Goal: Information Seeking & Learning: Learn about a topic

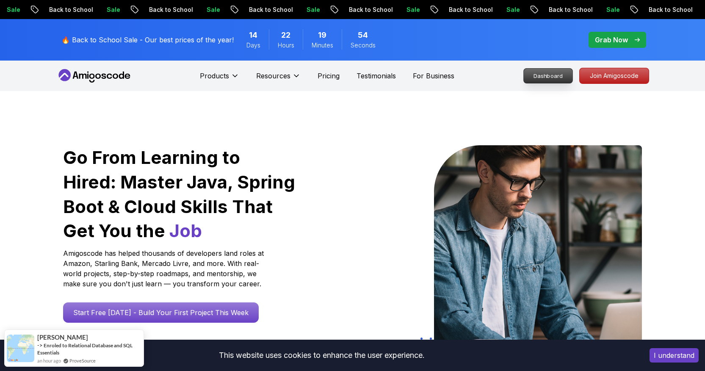
click at [556, 80] on p "Dashboard" at bounding box center [547, 76] width 49 height 14
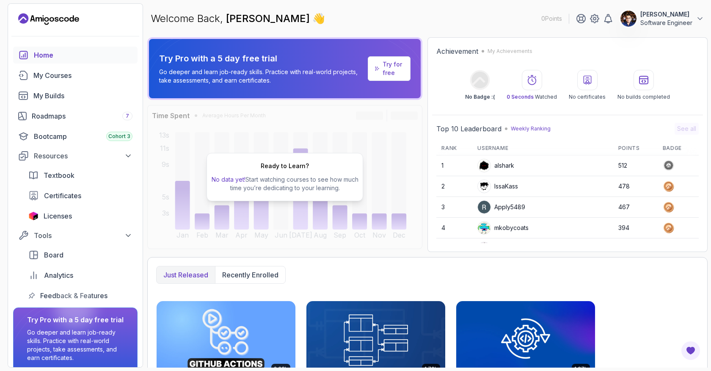
click at [451, 270] on div "Just released Recently enrolled" at bounding box center [427, 275] width 542 height 18
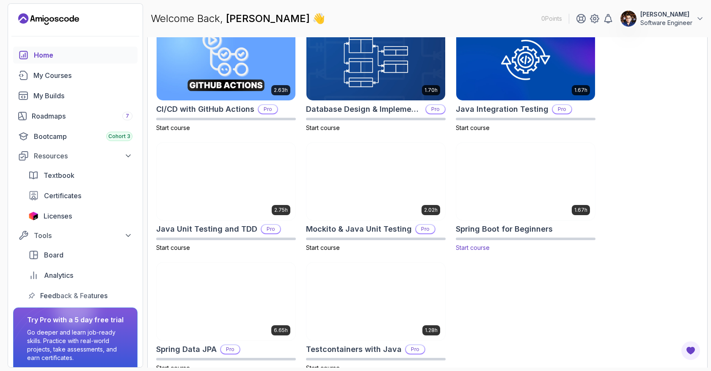
scroll to position [292, 0]
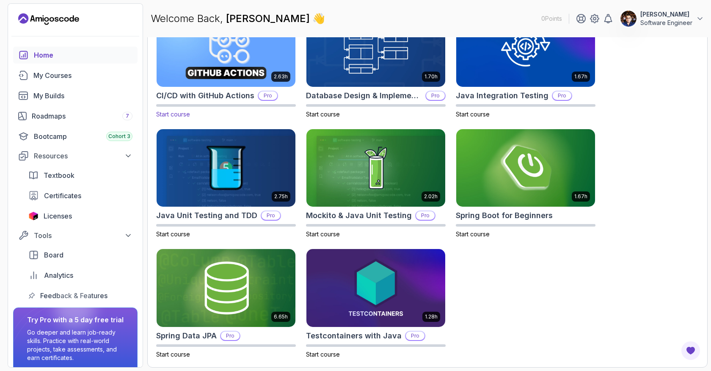
click at [179, 96] on h2 "CI/CD with GitHub Actions" at bounding box center [205, 96] width 98 height 12
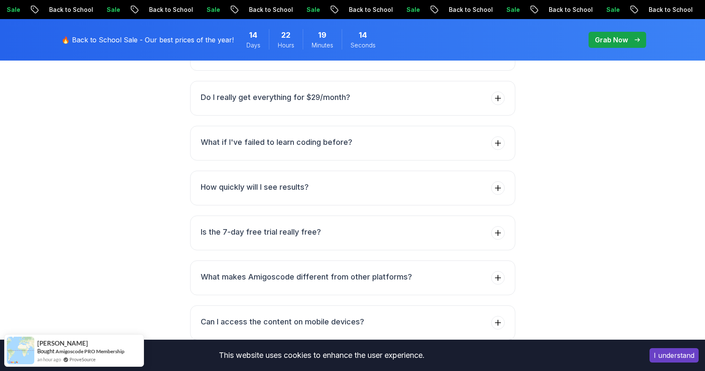
scroll to position [3034, 0]
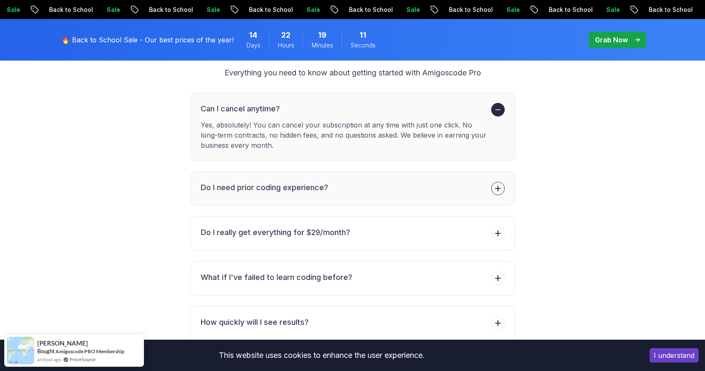
click at [494, 184] on icon at bounding box center [497, 188] width 8 height 8
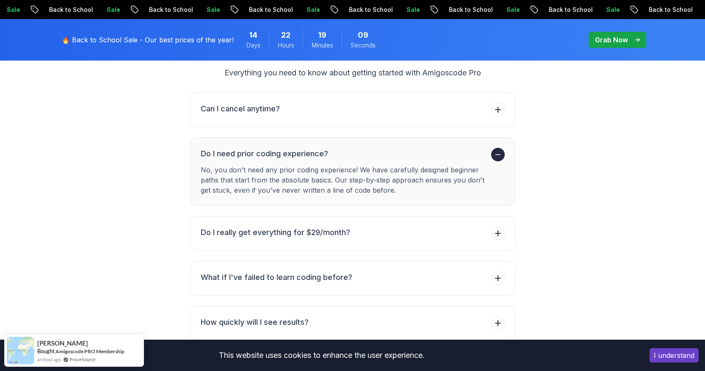
click at [496, 154] on icon at bounding box center [497, 154] width 5 height 0
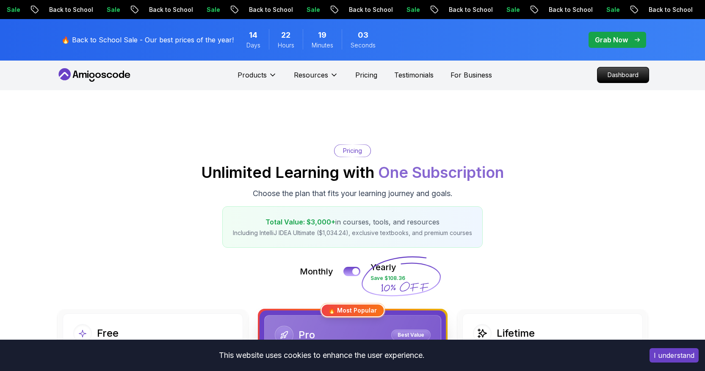
scroll to position [0, 0]
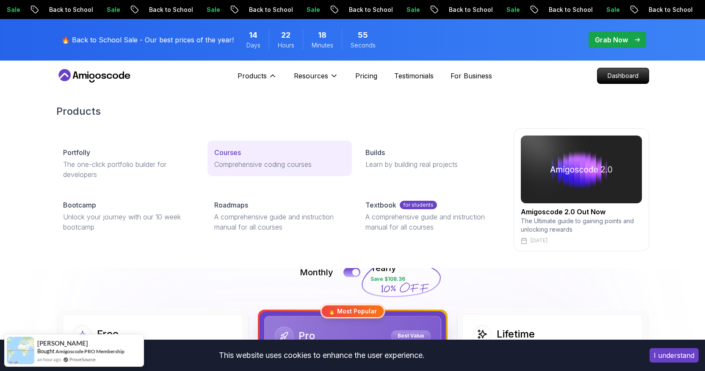
click at [246, 159] on p "Comprehensive coding courses" at bounding box center [279, 164] width 131 height 10
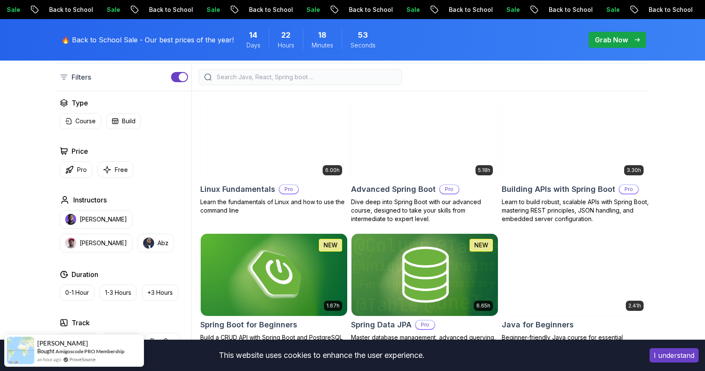
scroll to position [230, 0]
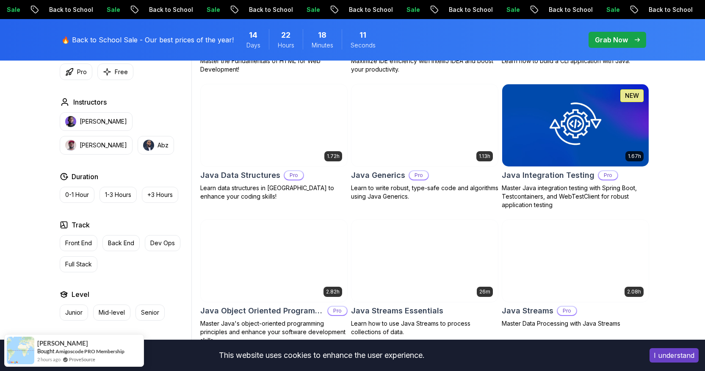
scroll to position [1166, 0]
